Goal: Task Accomplishment & Management: Use online tool/utility

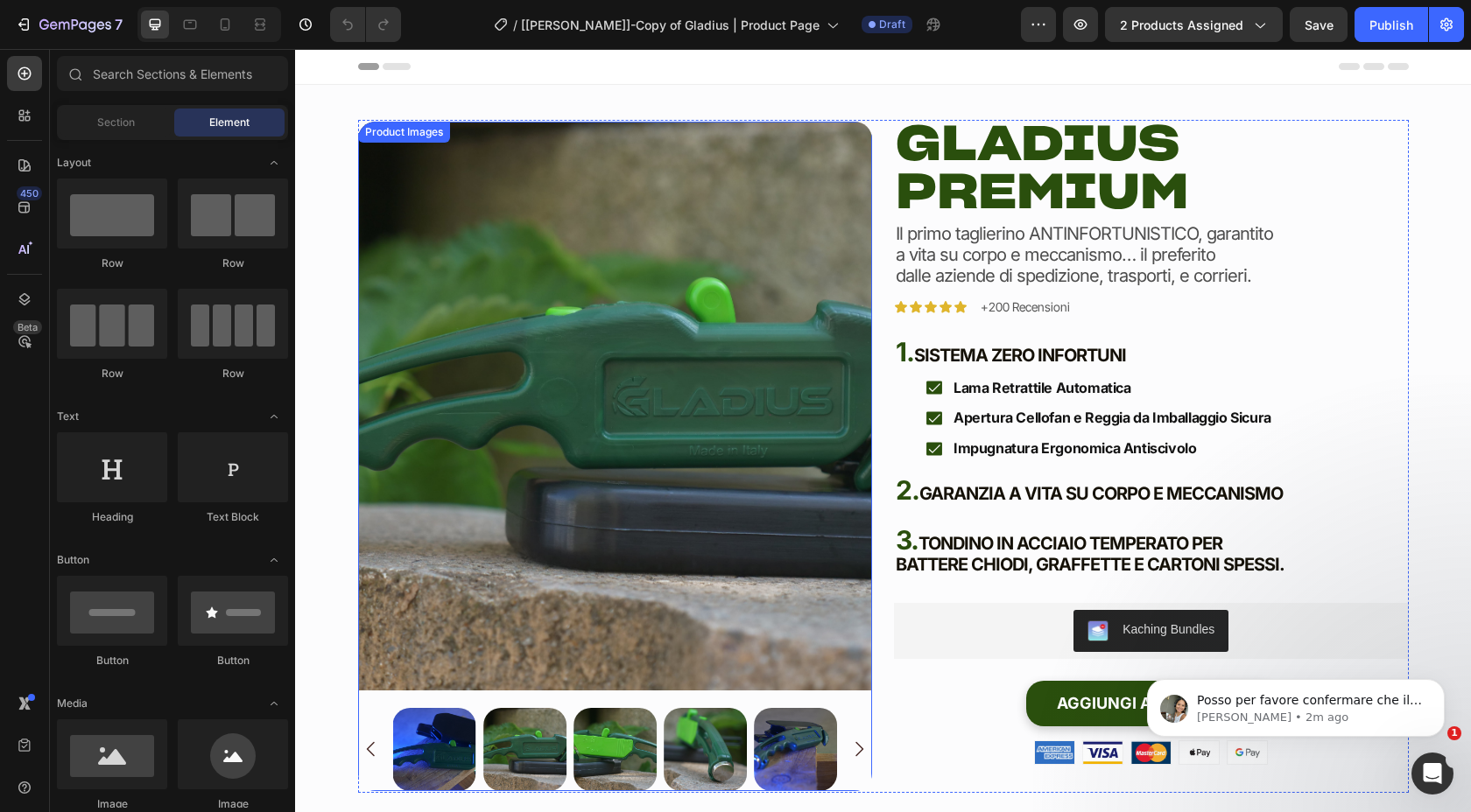
click at [675, 251] on img at bounding box center [616, 406] width 515 height 569
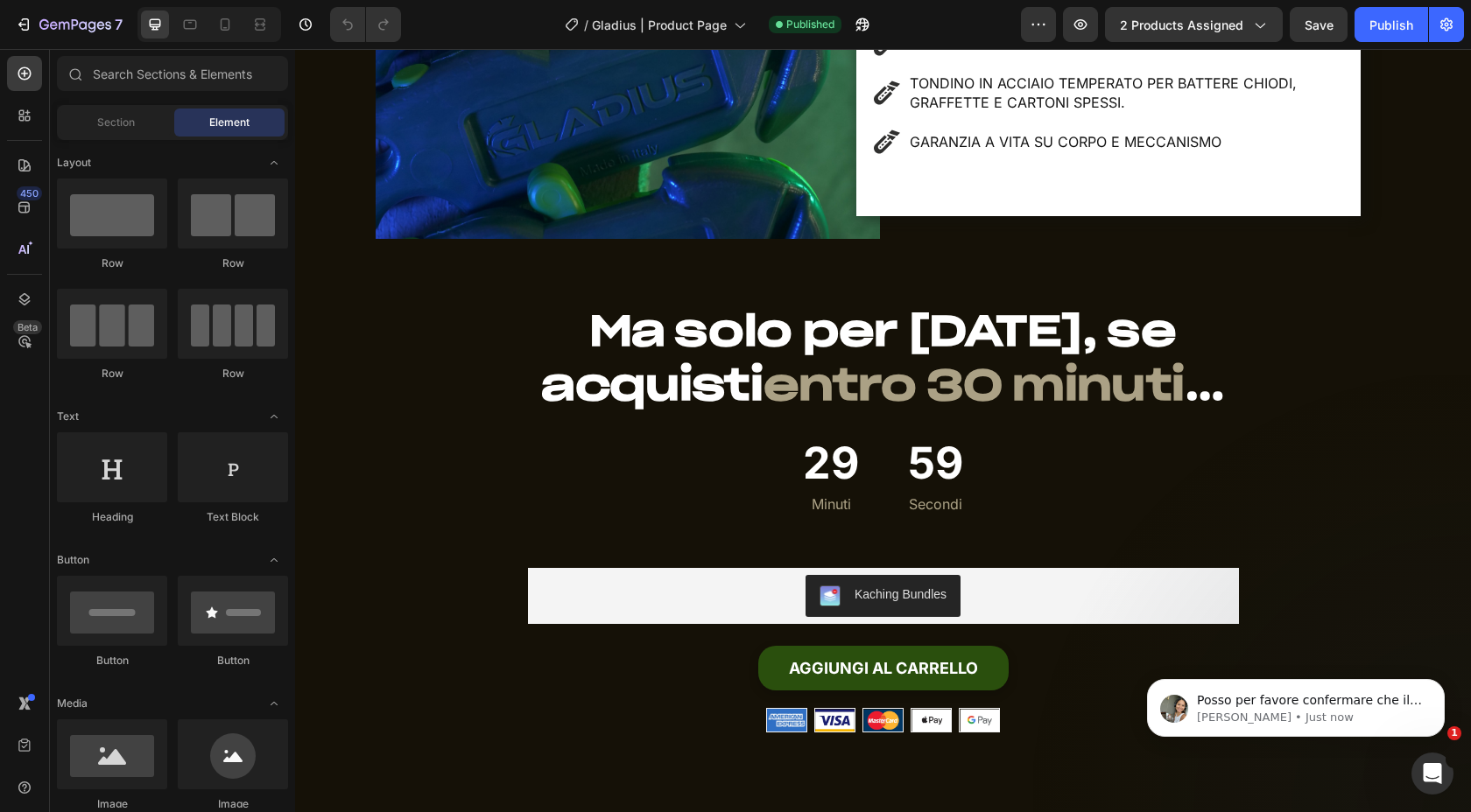
scroll to position [9018, 0]
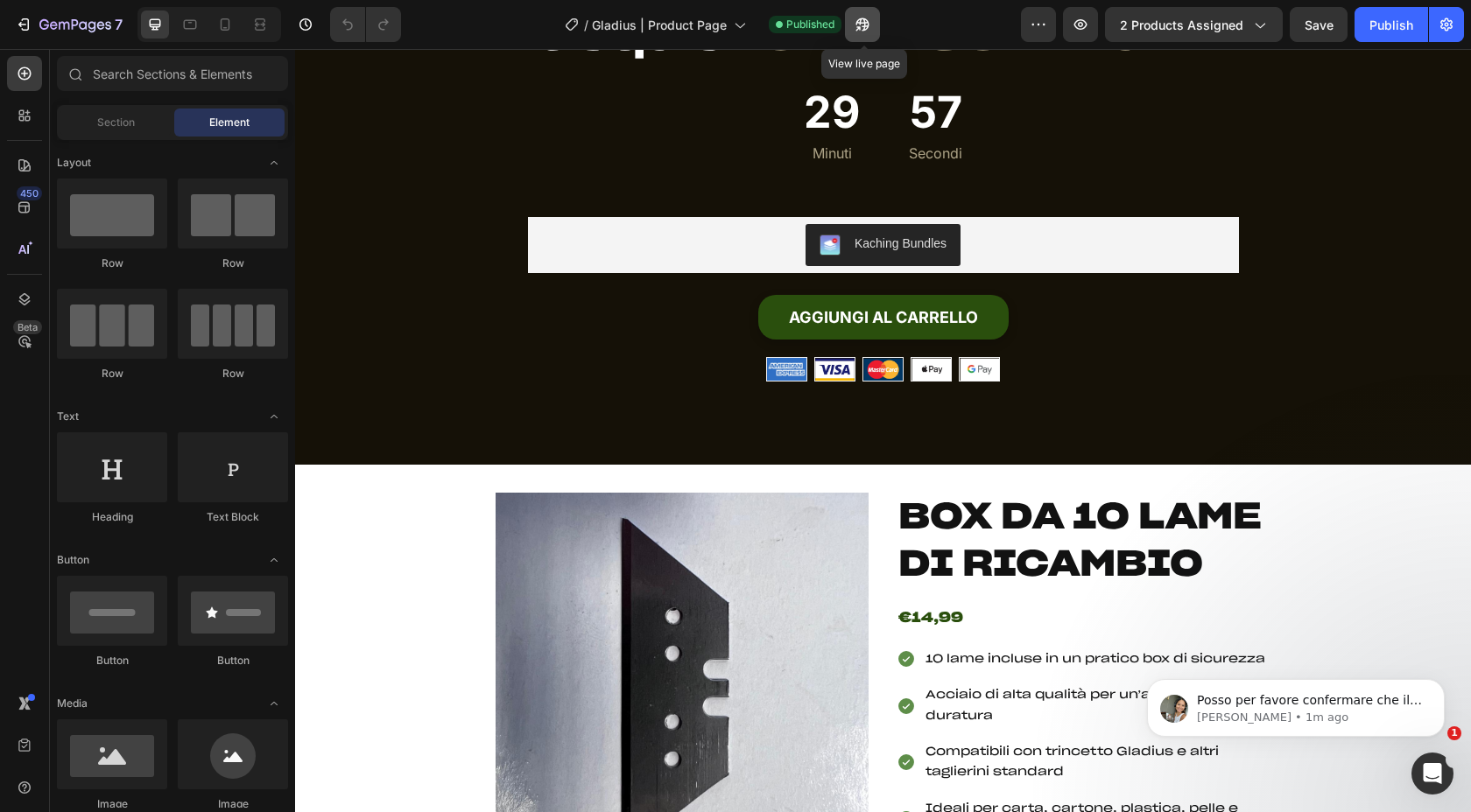
click at [864, 24] on icon "button" at bounding box center [863, 25] width 18 height 18
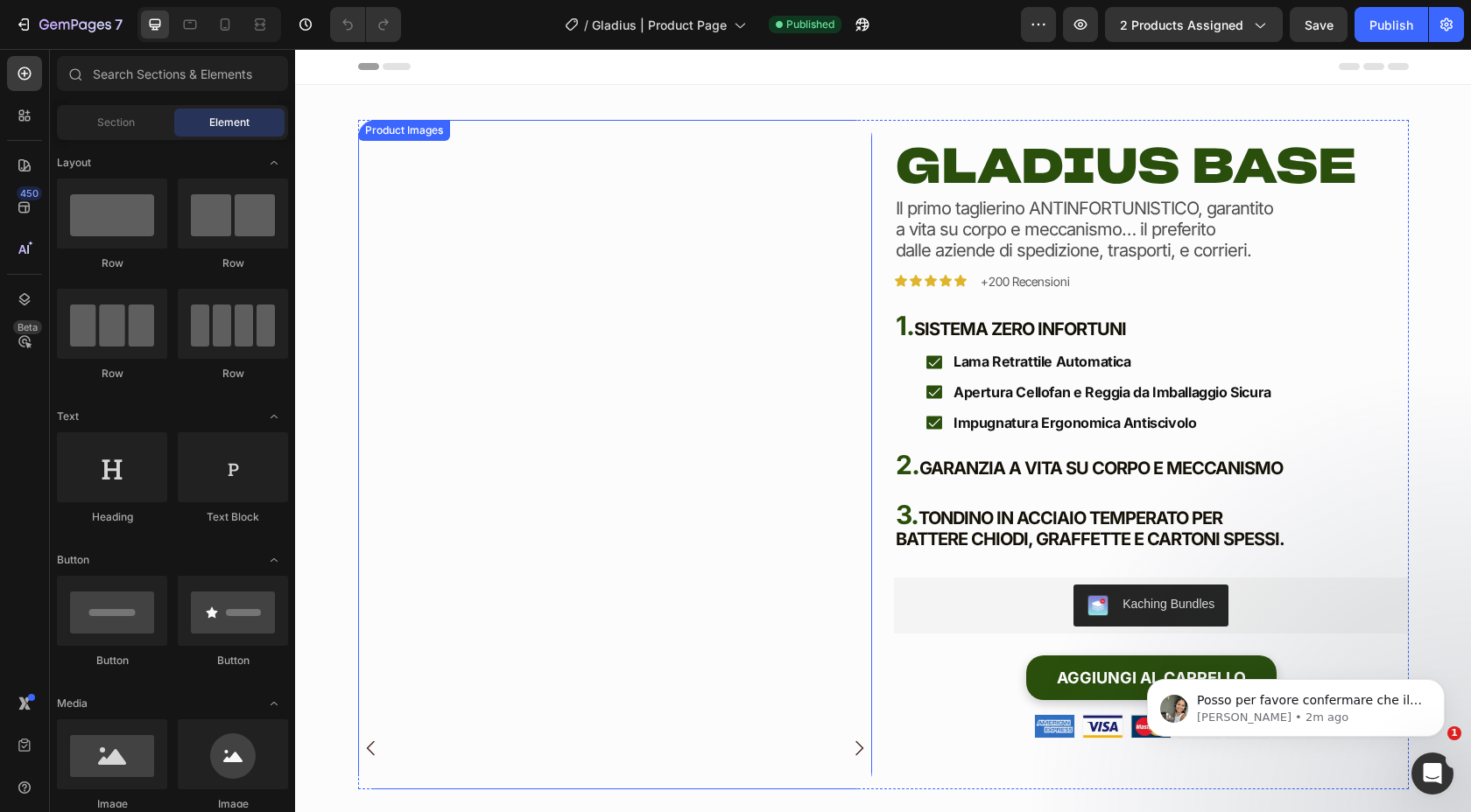
scroll to position [45, 0]
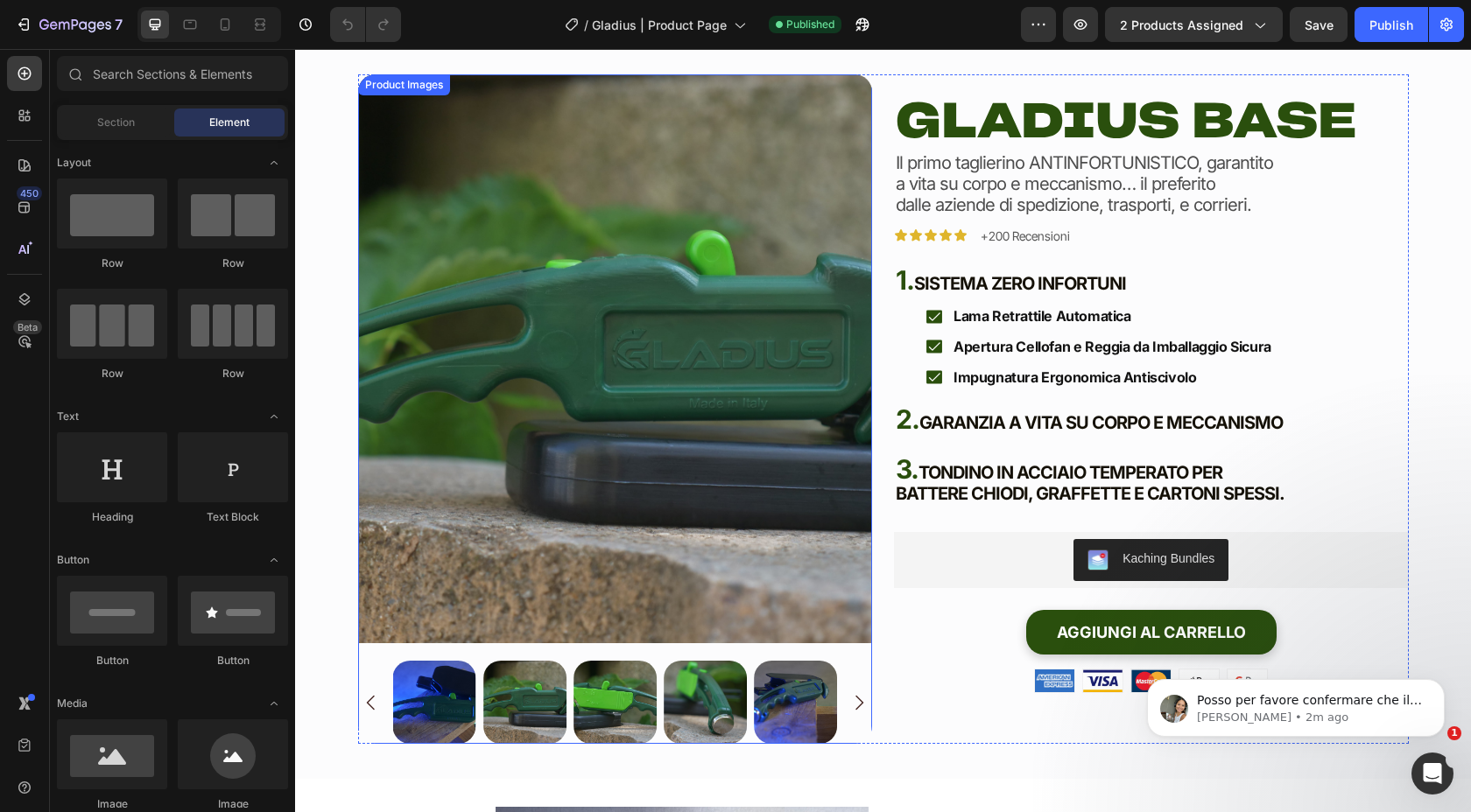
click at [586, 373] on img at bounding box center [616, 358] width 515 height 569
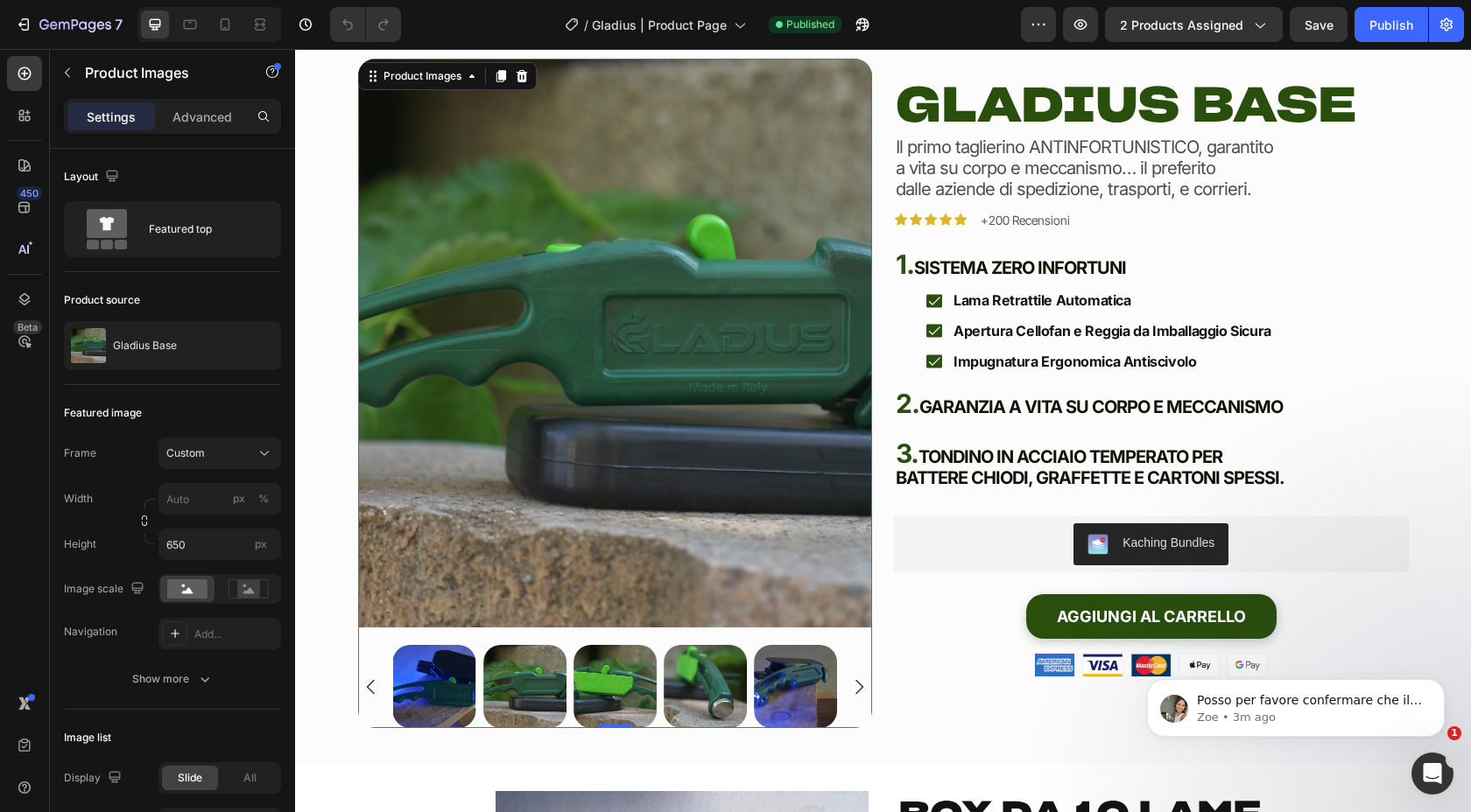
scroll to position [62, 0]
